Goal: Find contact information: Find contact information

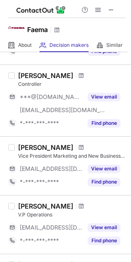
scroll to position [88, 0]
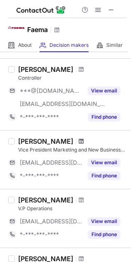
click at [83, 141] on span at bounding box center [81, 141] width 5 height 7
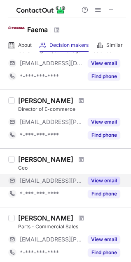
scroll to position [363, 0]
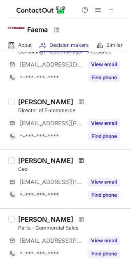
click at [79, 160] on span at bounding box center [81, 160] width 5 height 7
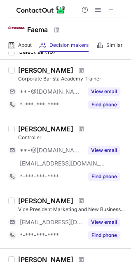
scroll to position [0, 0]
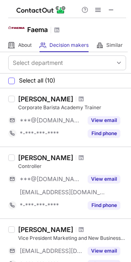
click at [49, 79] on span "Select all (10)" at bounding box center [37, 80] width 36 height 7
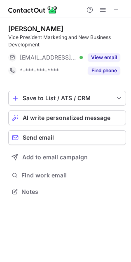
scroll to position [186, 131]
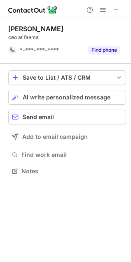
scroll to position [165, 131]
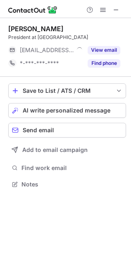
scroll to position [4, 4]
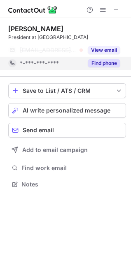
click at [104, 61] on button "Find phone" at bounding box center [104, 63] width 32 height 8
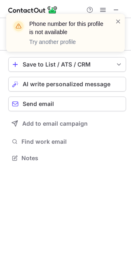
scroll to position [152, 131]
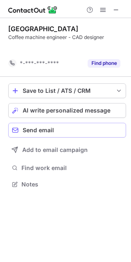
scroll to position [165, 131]
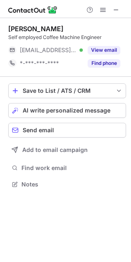
scroll to position [178, 131]
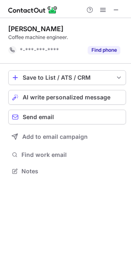
scroll to position [165, 131]
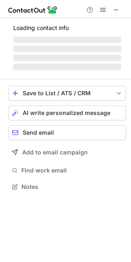
scroll to position [181, 131]
click at [117, 7] on span at bounding box center [116, 10] width 7 height 7
